Goal: Find specific page/section: Find specific page/section

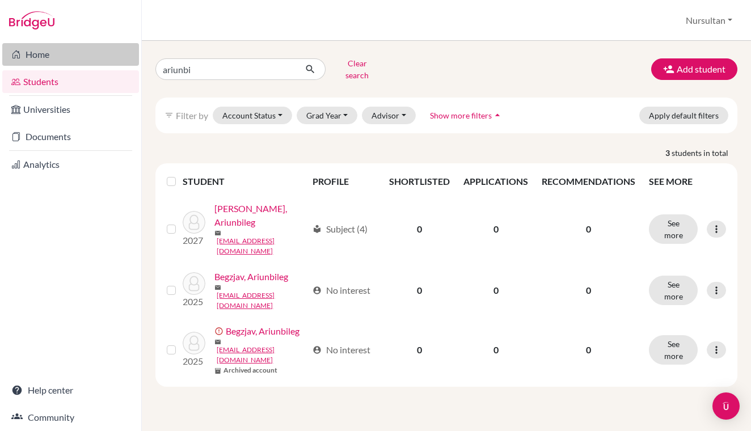
click at [51, 56] on link "Home" at bounding box center [70, 54] width 137 height 23
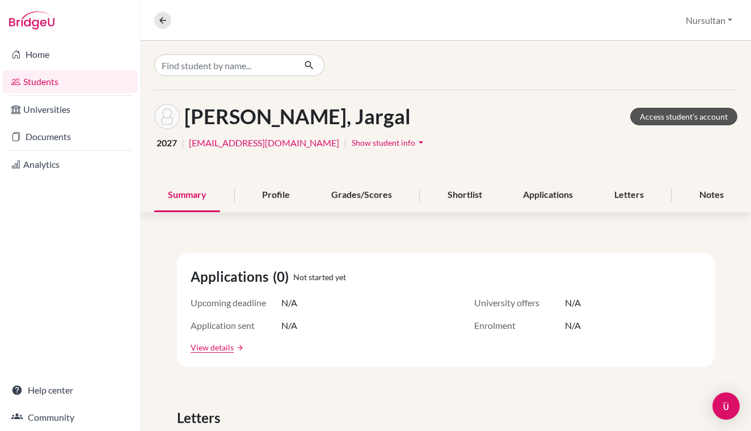
click at [651, 120] on link "Access student's account" at bounding box center [683, 117] width 107 height 18
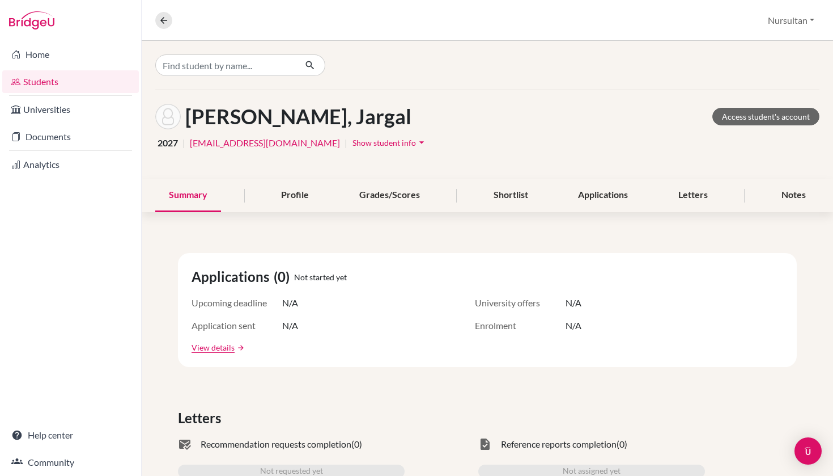
click at [804, 19] on button "Nursultan" at bounding box center [791, 21] width 57 height 22
click at [766, 92] on button "Log out" at bounding box center [777, 92] width 90 height 18
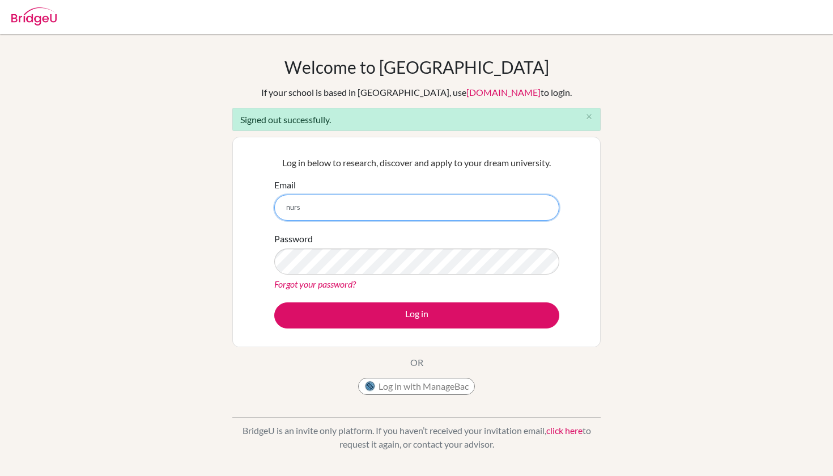
type input "[EMAIL_ADDRESS][DOMAIN_NAME]"
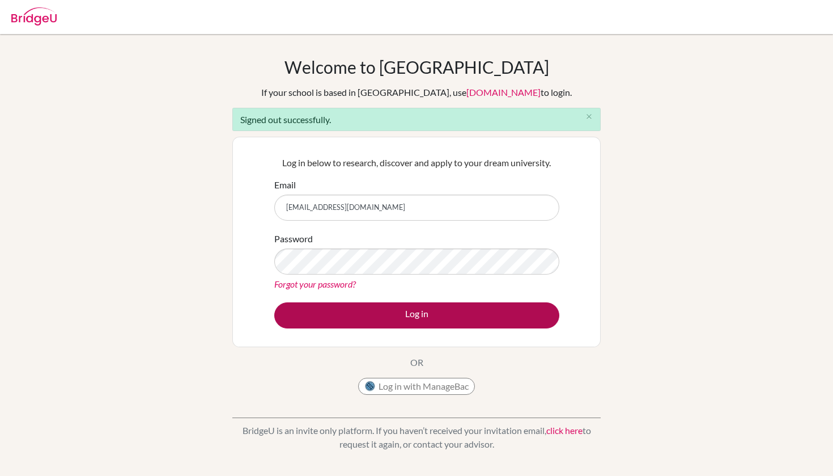
click at [388, 319] on button "Log in" at bounding box center [416, 315] width 285 height 26
